Goal: Share content

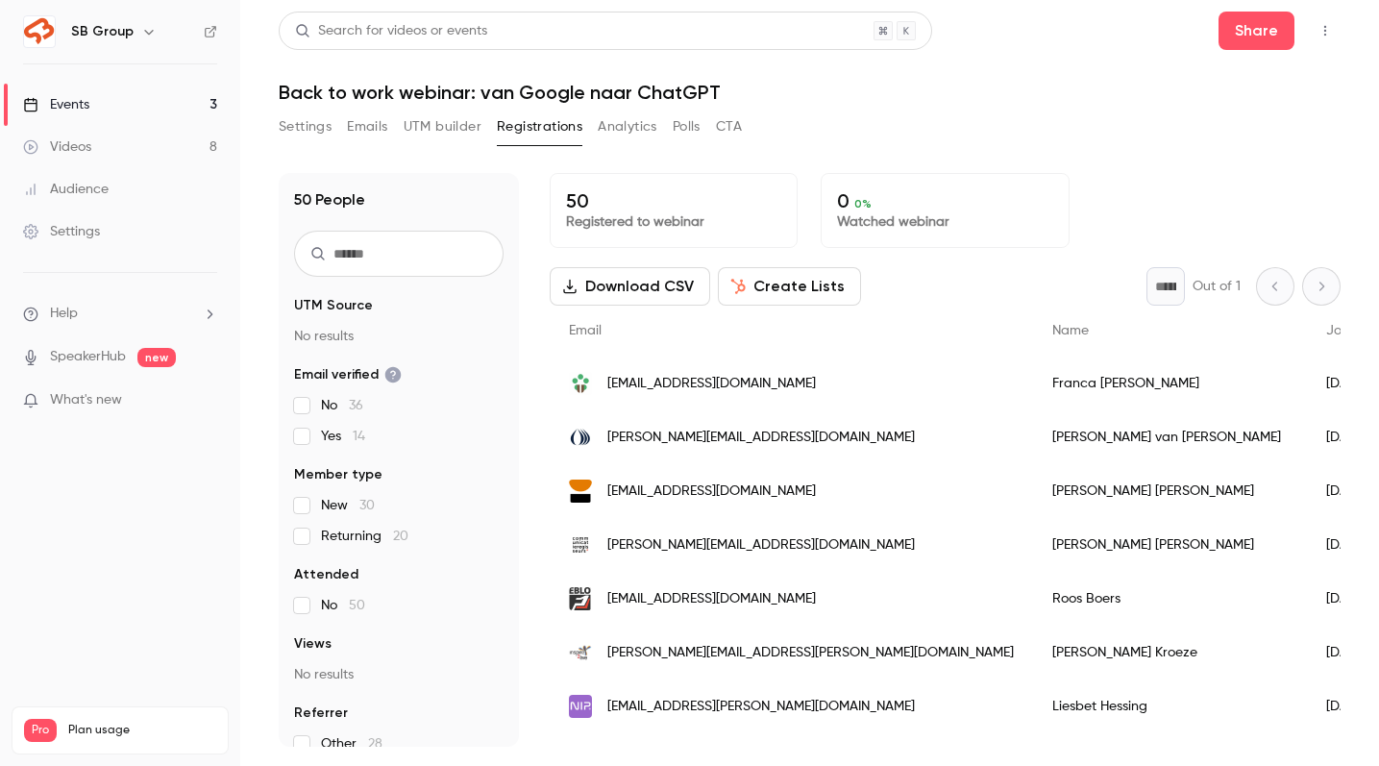
click at [116, 105] on link "Events 3" at bounding box center [120, 105] width 240 height 42
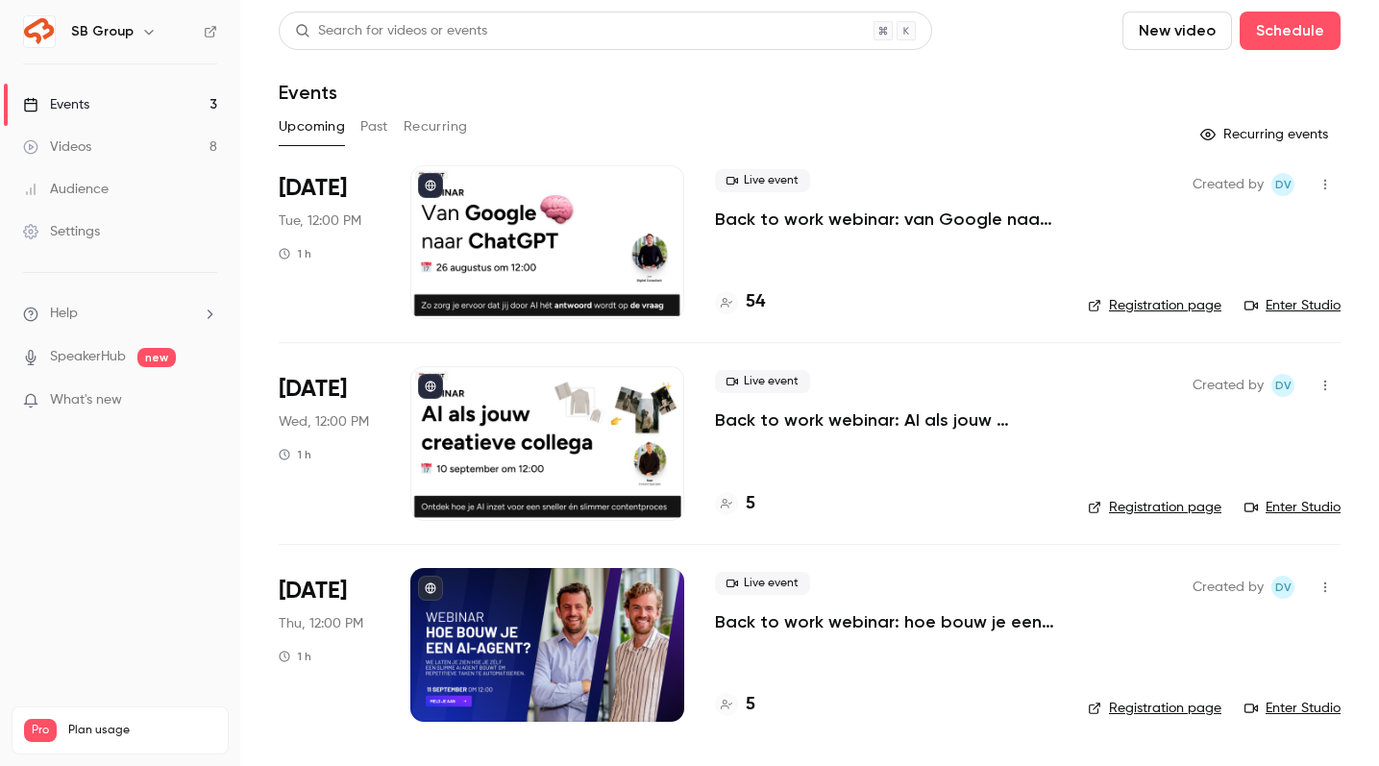
click at [1145, 301] on link "Registration page" at bounding box center [1155, 305] width 134 height 19
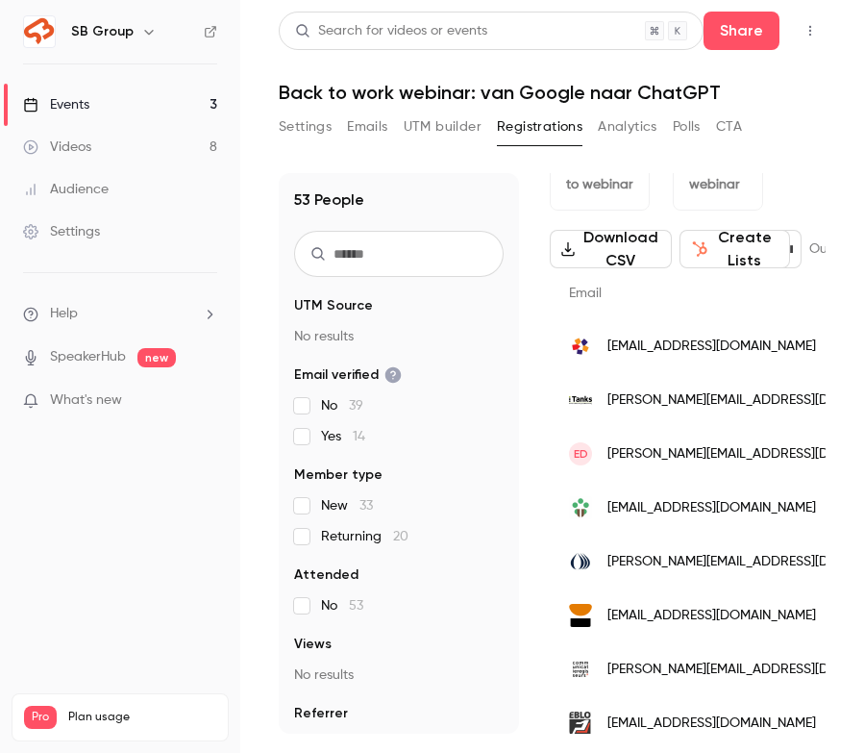
scroll to position [0, 38]
click at [384, 248] on input "text" at bounding box center [399, 254] width 210 height 46
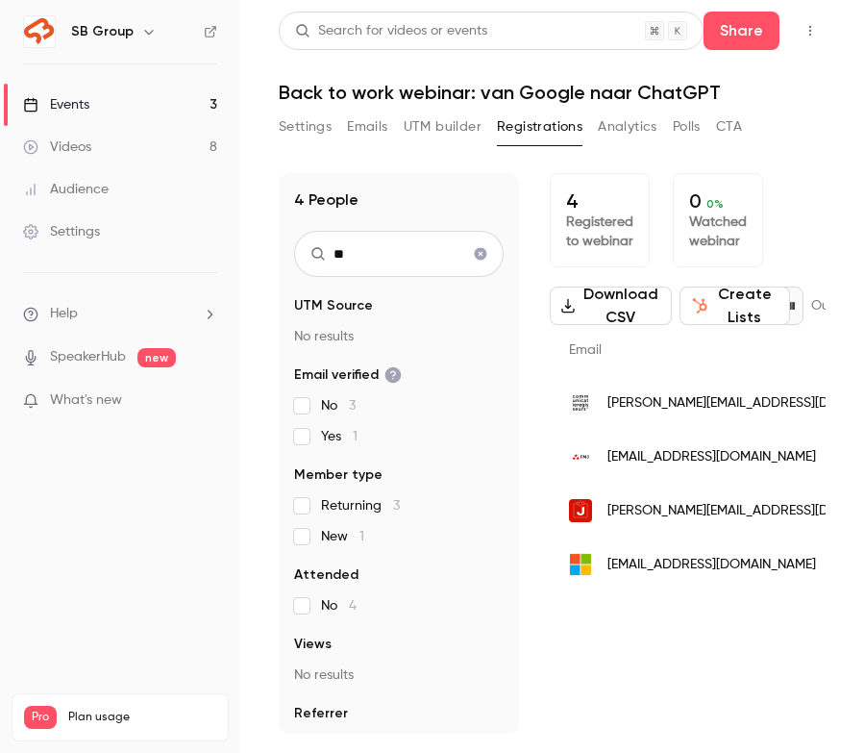
scroll to position [0, 0]
type input "*"
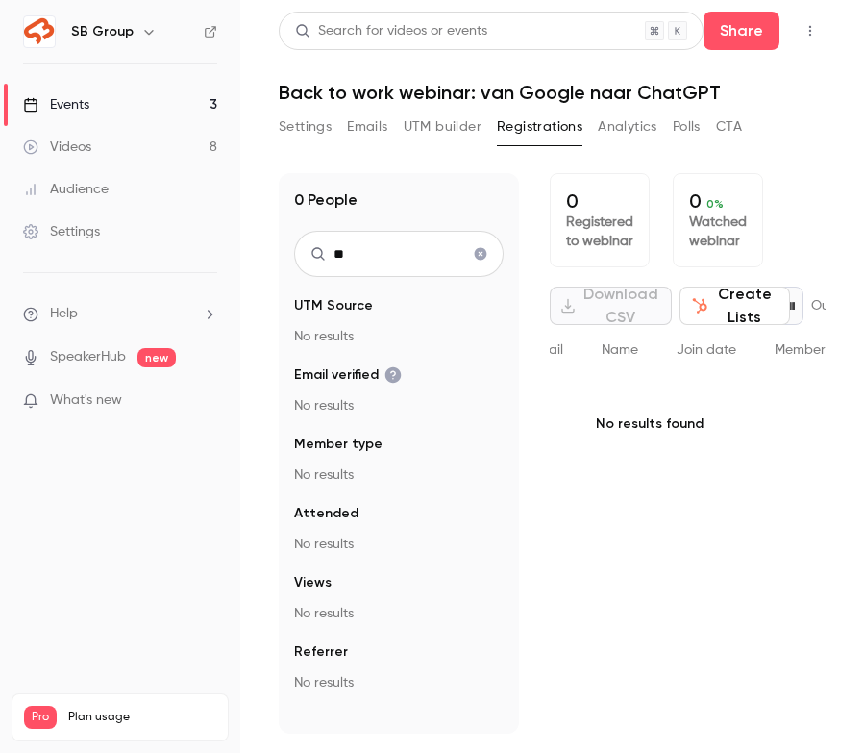
type input "*"
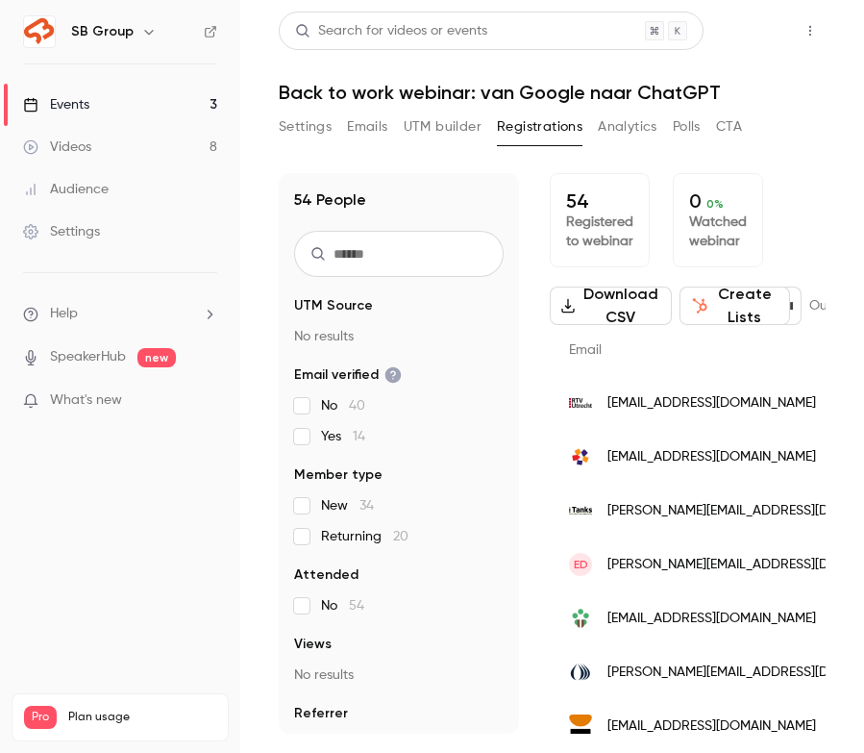
click at [733, 34] on button "Share" at bounding box center [742, 31] width 76 height 38
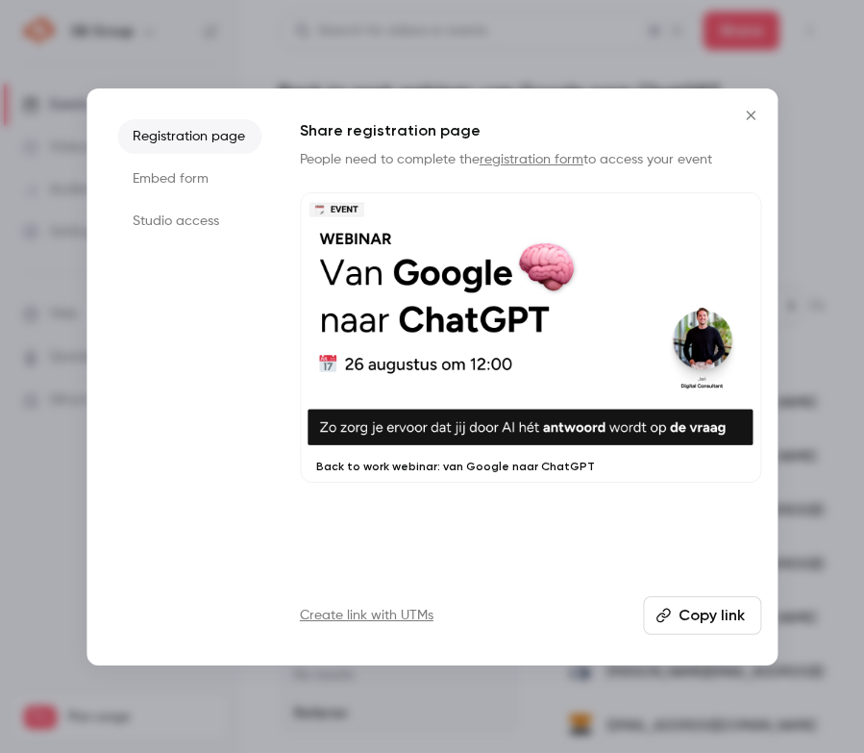
click at [689, 619] on button "Copy link" at bounding box center [702, 615] width 118 height 38
click at [753, 111] on icon "Close" at bounding box center [750, 115] width 9 height 9
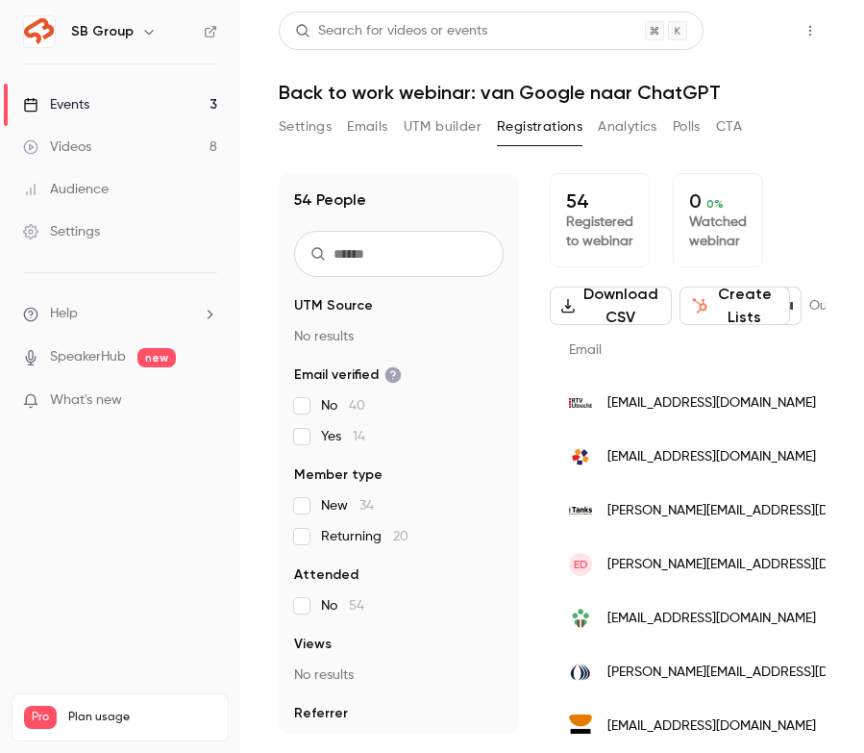
click at [736, 34] on button "Share" at bounding box center [742, 31] width 76 height 38
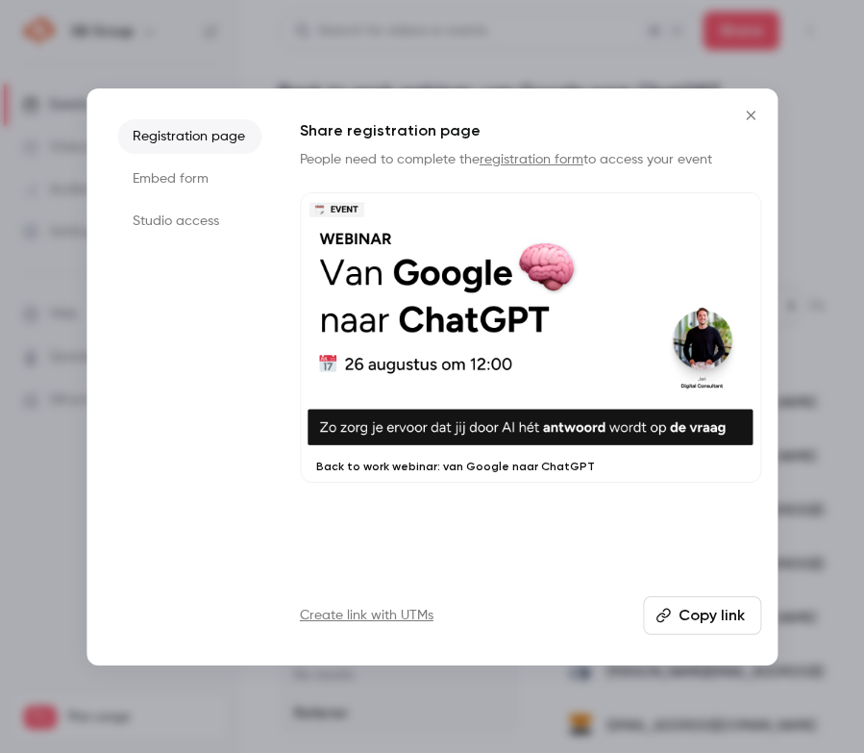
click at [685, 609] on button "Copy link" at bounding box center [702, 615] width 118 height 38
